Goal: Information Seeking & Learning: Learn about a topic

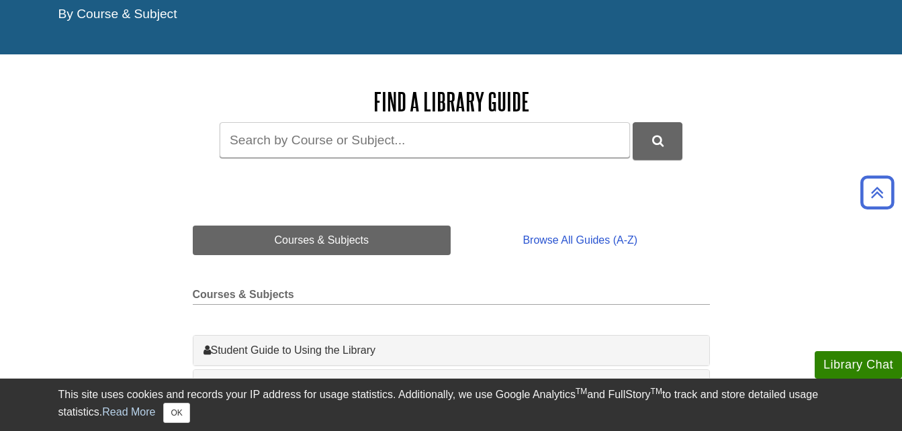
scroll to position [120, 0]
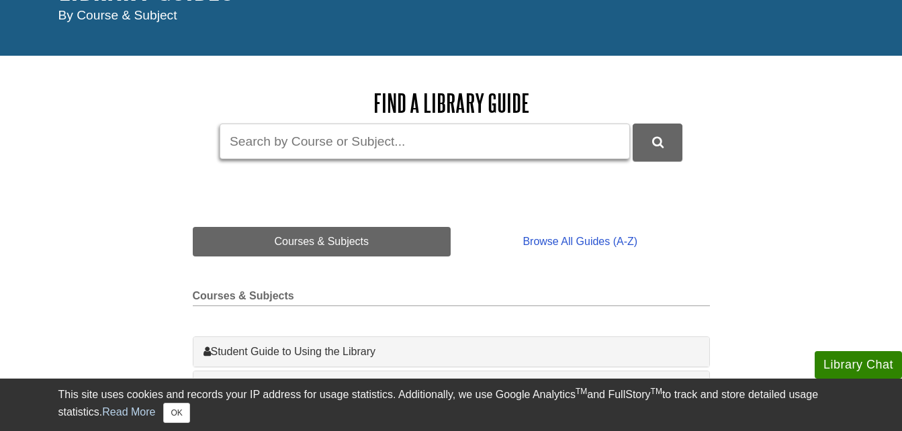
click at [400, 139] on input "Guide Search Terms" at bounding box center [425, 142] width 410 height 36
click at [357, 249] on link "Courses & Subjects" at bounding box center [322, 242] width 259 height 30
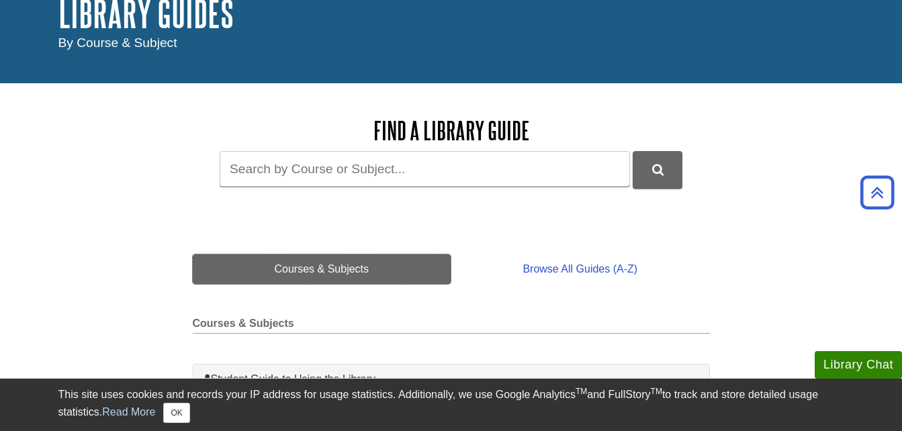
scroll to position [91, 0]
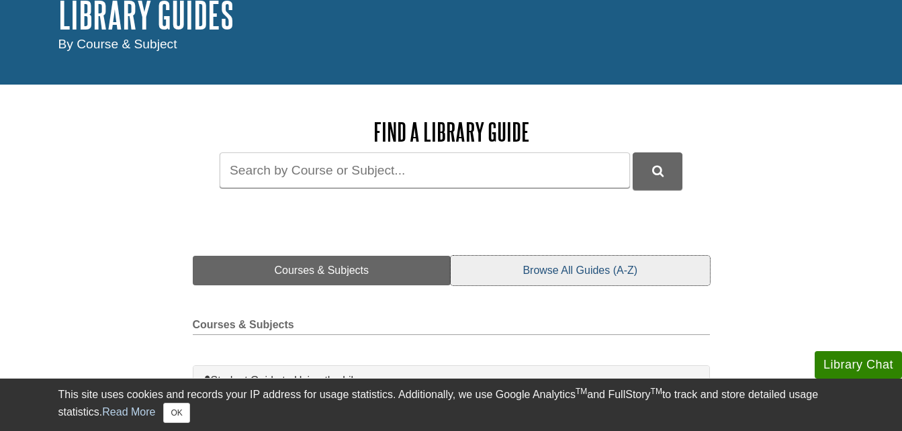
click at [559, 276] on link "Browse All Guides (A-Z)" at bounding box center [580, 271] width 259 height 30
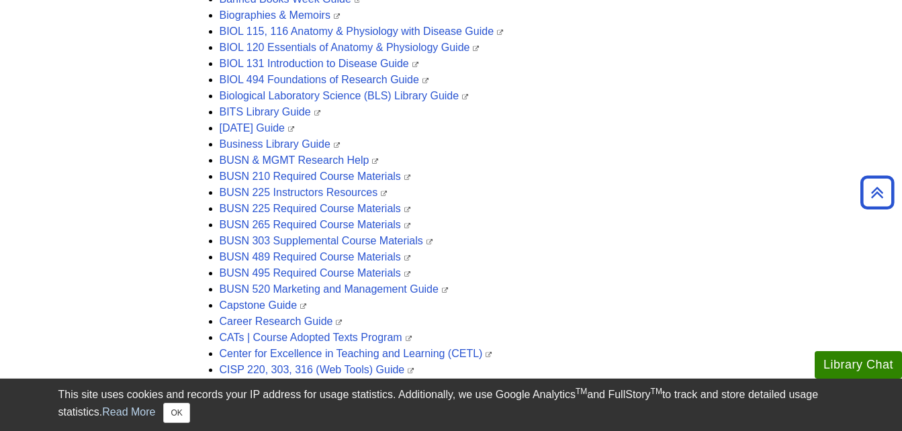
scroll to position [592, 0]
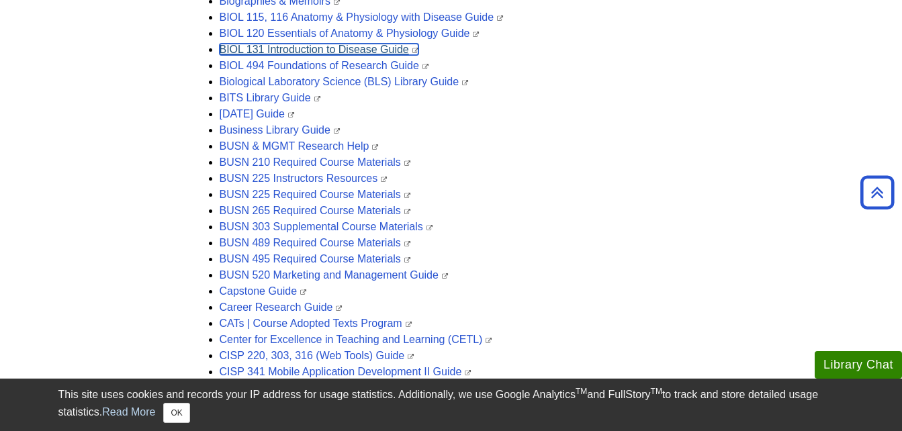
click at [347, 48] on link "BIOL 131 Introduction to Disease Guide" at bounding box center [319, 49] width 199 height 11
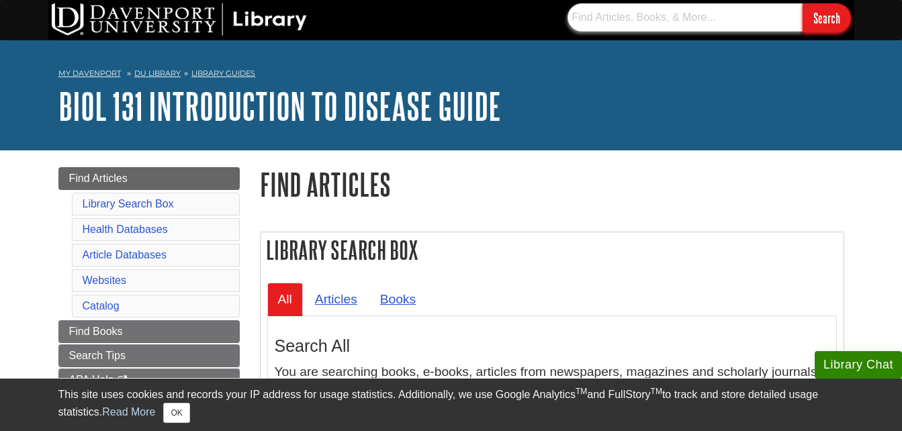
click at [611, 26] on input "text" at bounding box center [685, 17] width 235 height 28
type input "[MEDICAL_DATA] and age"
click at [803, 3] on input "Search" at bounding box center [827, 17] width 48 height 29
